Goal: Information Seeking & Learning: Learn about a topic

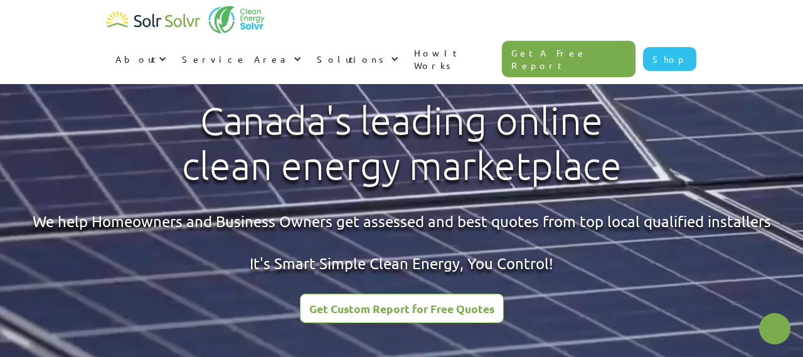
type textarea "x"
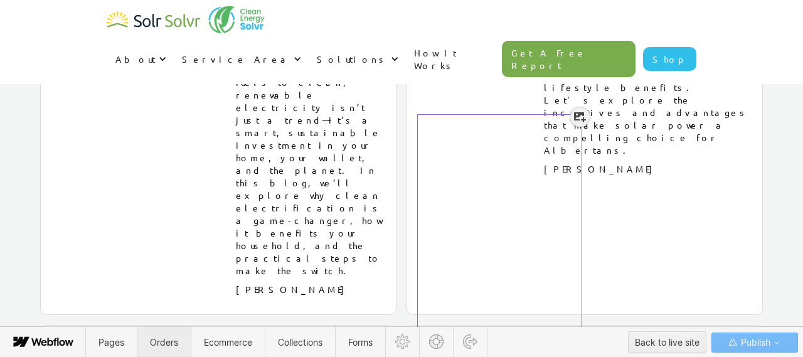
scroll to position [2334, 0]
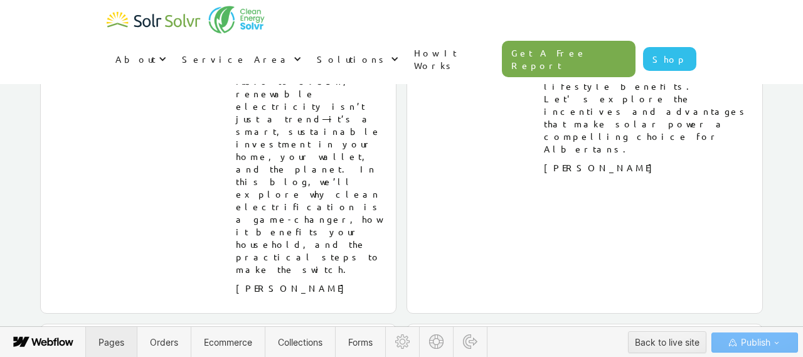
click at [120, 339] on span "Pages" at bounding box center [111, 342] width 26 height 11
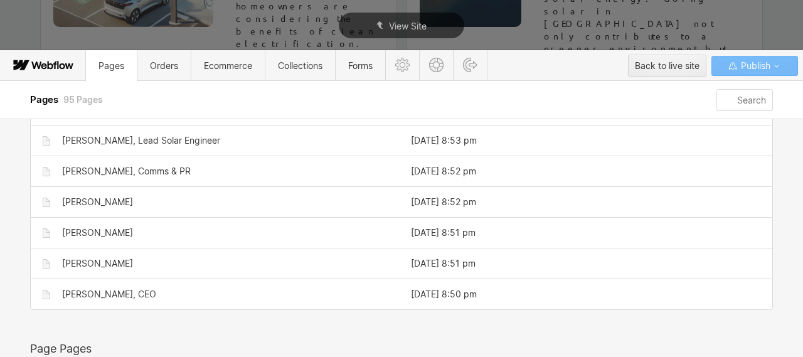
scroll to position [1699, 0]
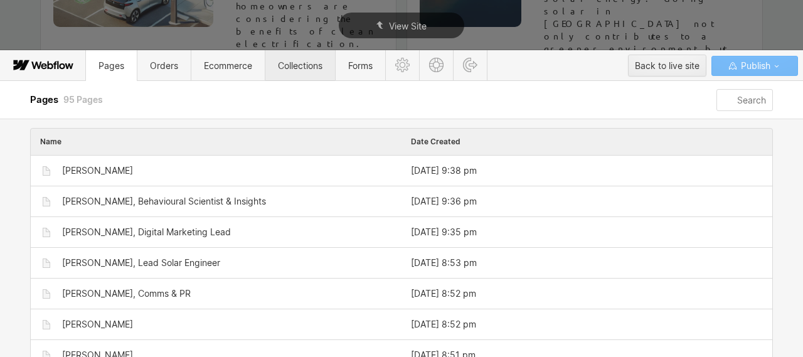
click at [304, 61] on span "Collections" at bounding box center [300, 65] width 45 height 11
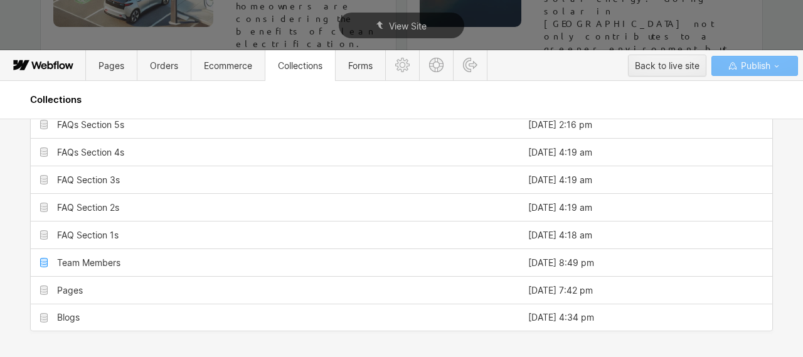
scroll to position [0, 0]
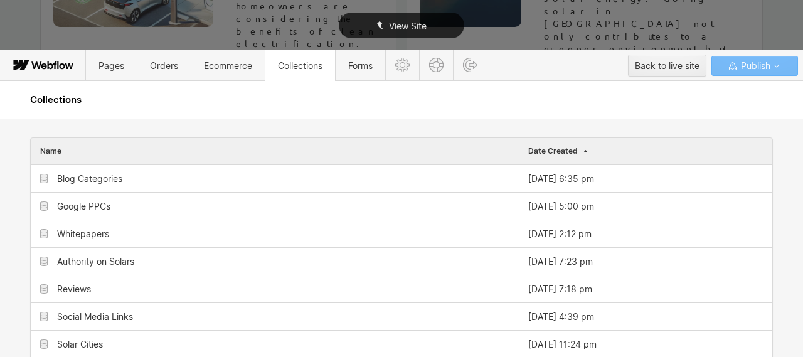
click at [508, 19] on div "View Site" at bounding box center [401, 25] width 803 height 51
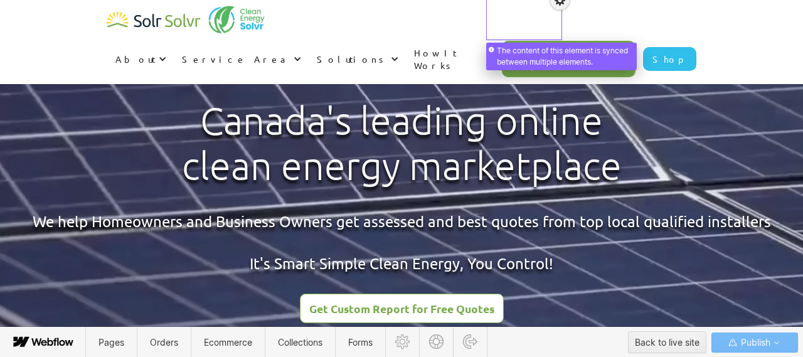
scroll to position [2334, 0]
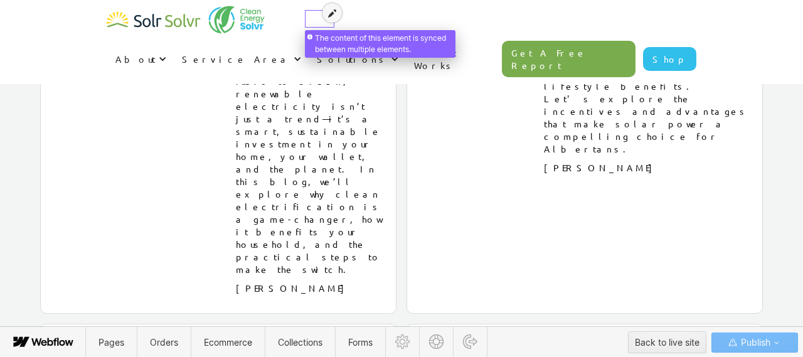
click at [334, 20] on div at bounding box center [331, 12] width 19 height 19
click at [290, 53] on div "Service Area" at bounding box center [236, 59] width 109 height 13
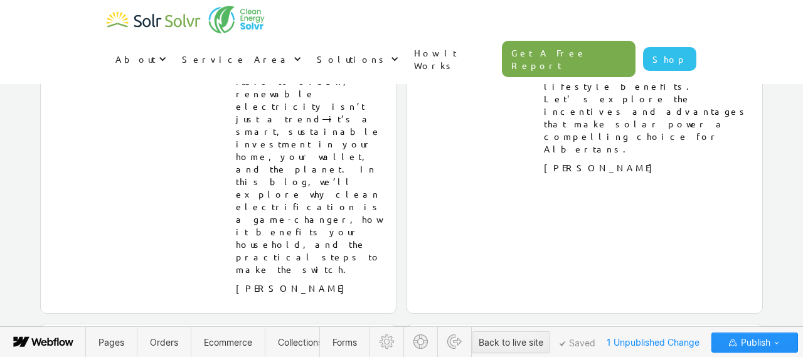
click at [164, 55] on div at bounding box center [160, 59] width 9 height 9
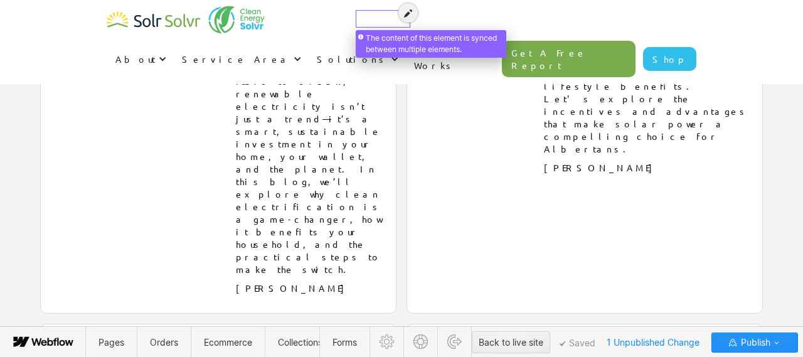
click at [290, 53] on div "Service Area" at bounding box center [236, 59] width 109 height 13
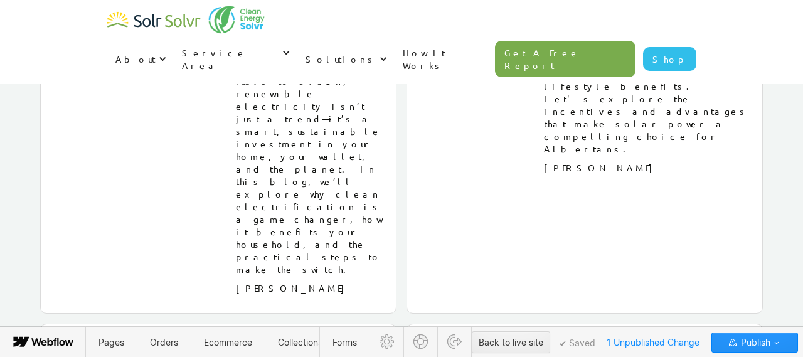
click at [376, 53] on div "Solutions" at bounding box center [340, 59] width 71 height 13
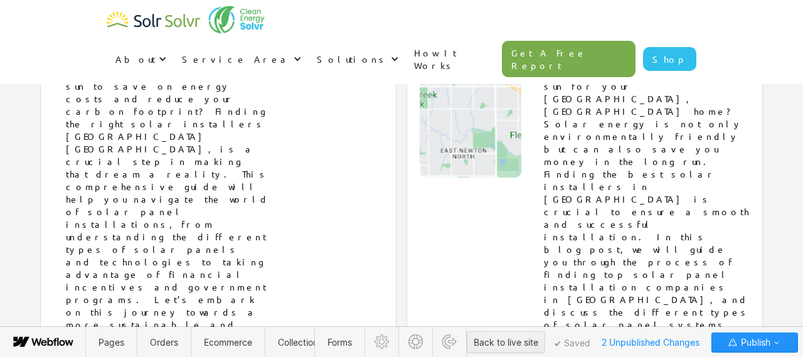
scroll to position [3452, 0]
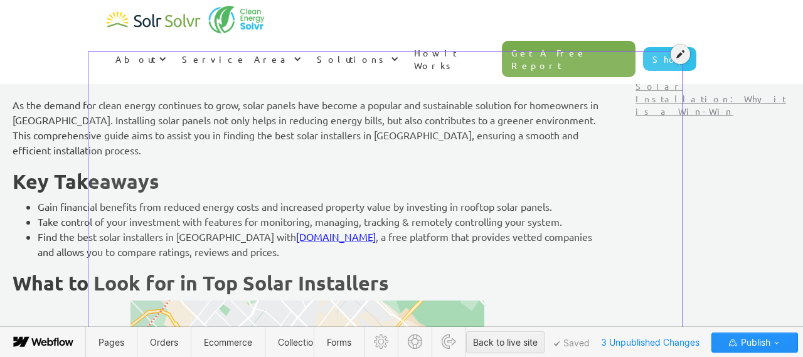
scroll to position [452, 0]
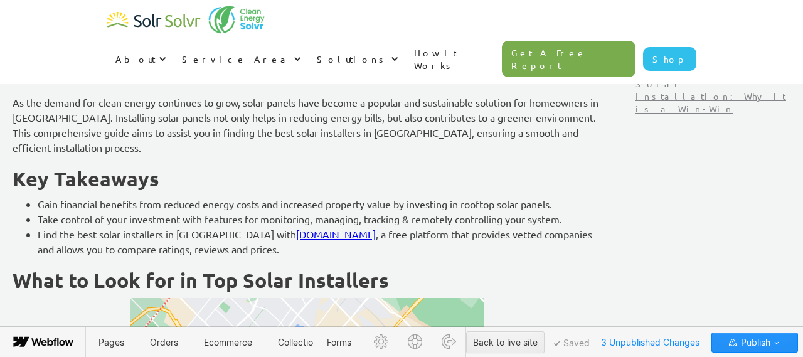
type textarea "x"
